Goal: Task Accomplishment & Management: Use online tool/utility

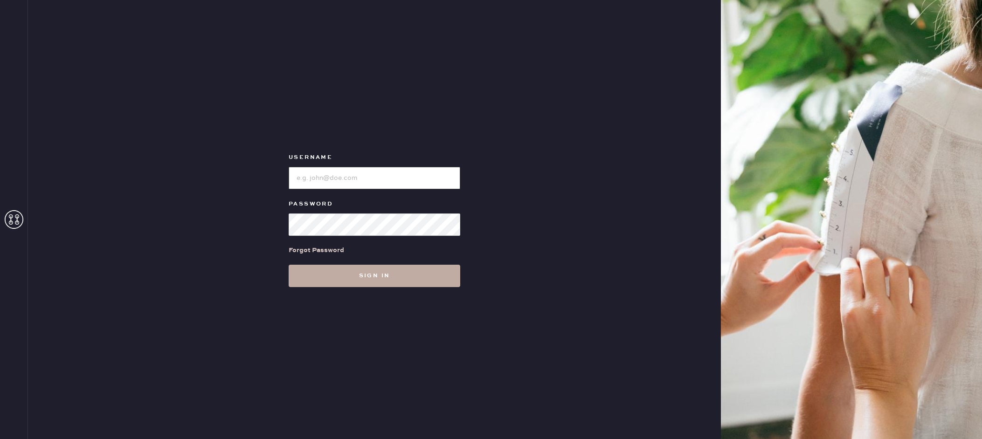
type input "reformationfillmore"
click at [395, 275] on button "Sign in" at bounding box center [375, 276] width 172 height 22
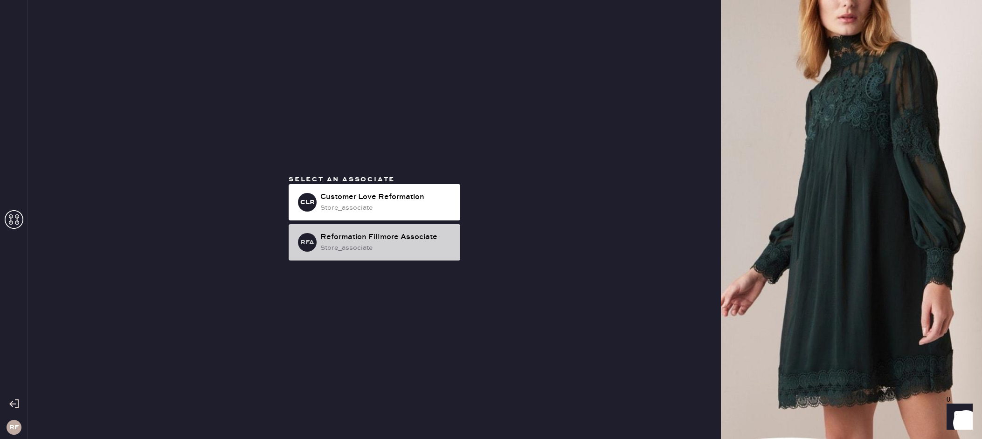
click at [353, 241] on div "Reformation Fillmore Associate" at bounding box center [386, 237] width 132 height 11
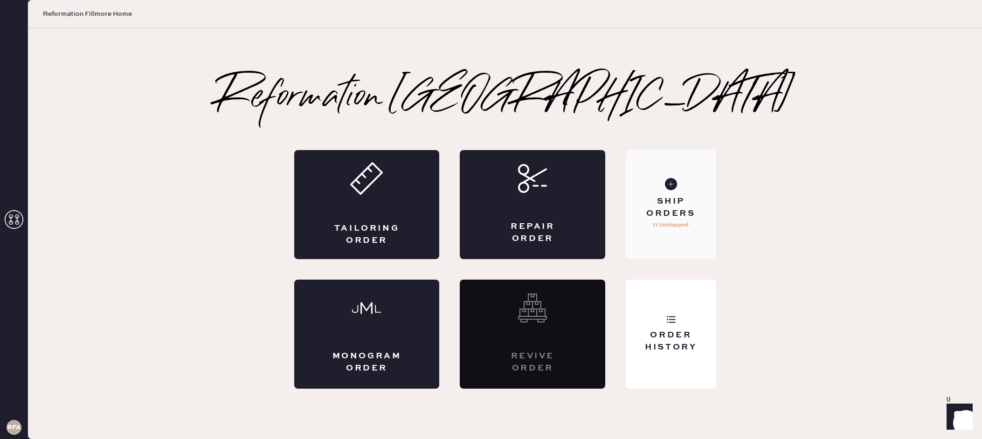
click at [672, 187] on use at bounding box center [671, 184] width 12 height 12
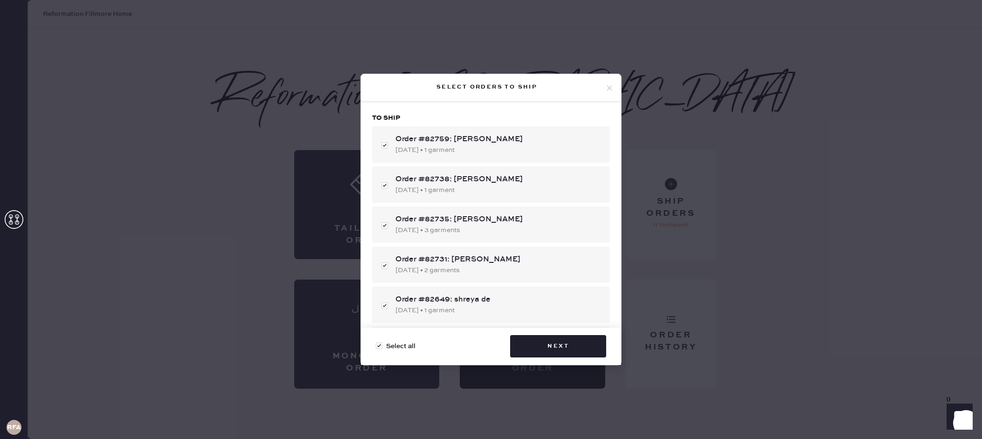
click at [596, 346] on button "Next" at bounding box center [558, 346] width 96 height 22
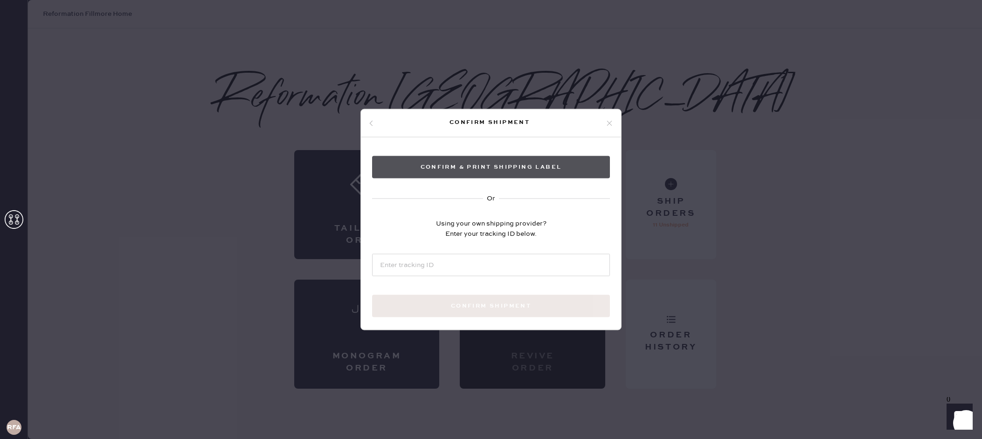
click at [523, 170] on button "Confirm & Print shipping label" at bounding box center [491, 167] width 238 height 22
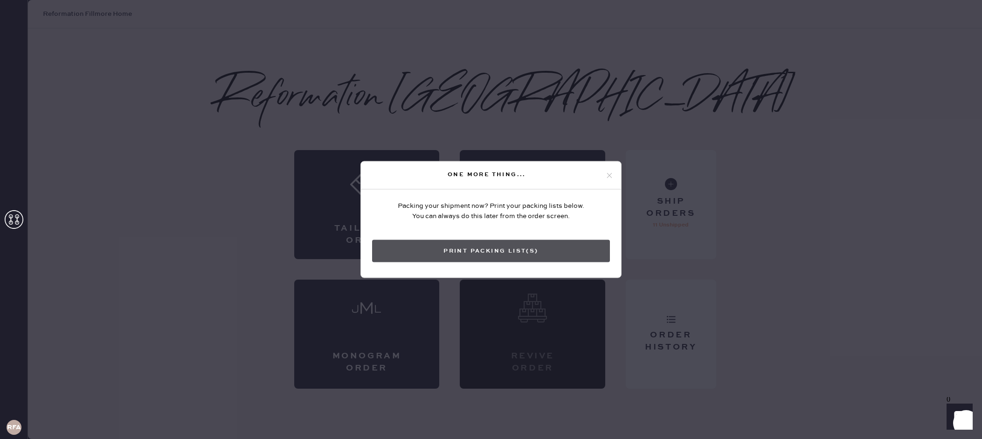
click at [497, 253] on button "Print Packing List(s)" at bounding box center [491, 251] width 238 height 22
